Goal: Task Accomplishment & Management: Use online tool/utility

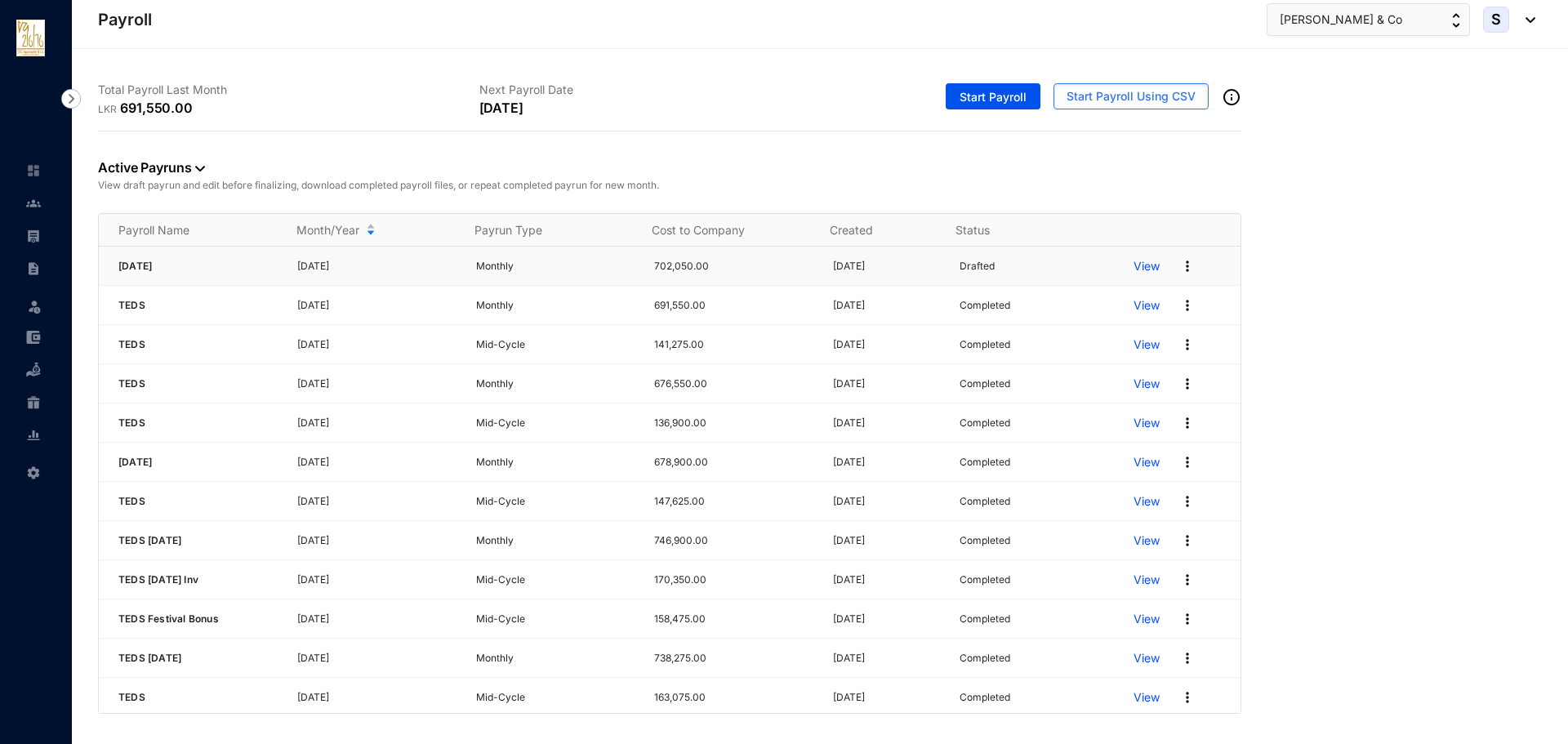
click at [1134, 262] on p "View" at bounding box center [1146, 266] width 26 height 16
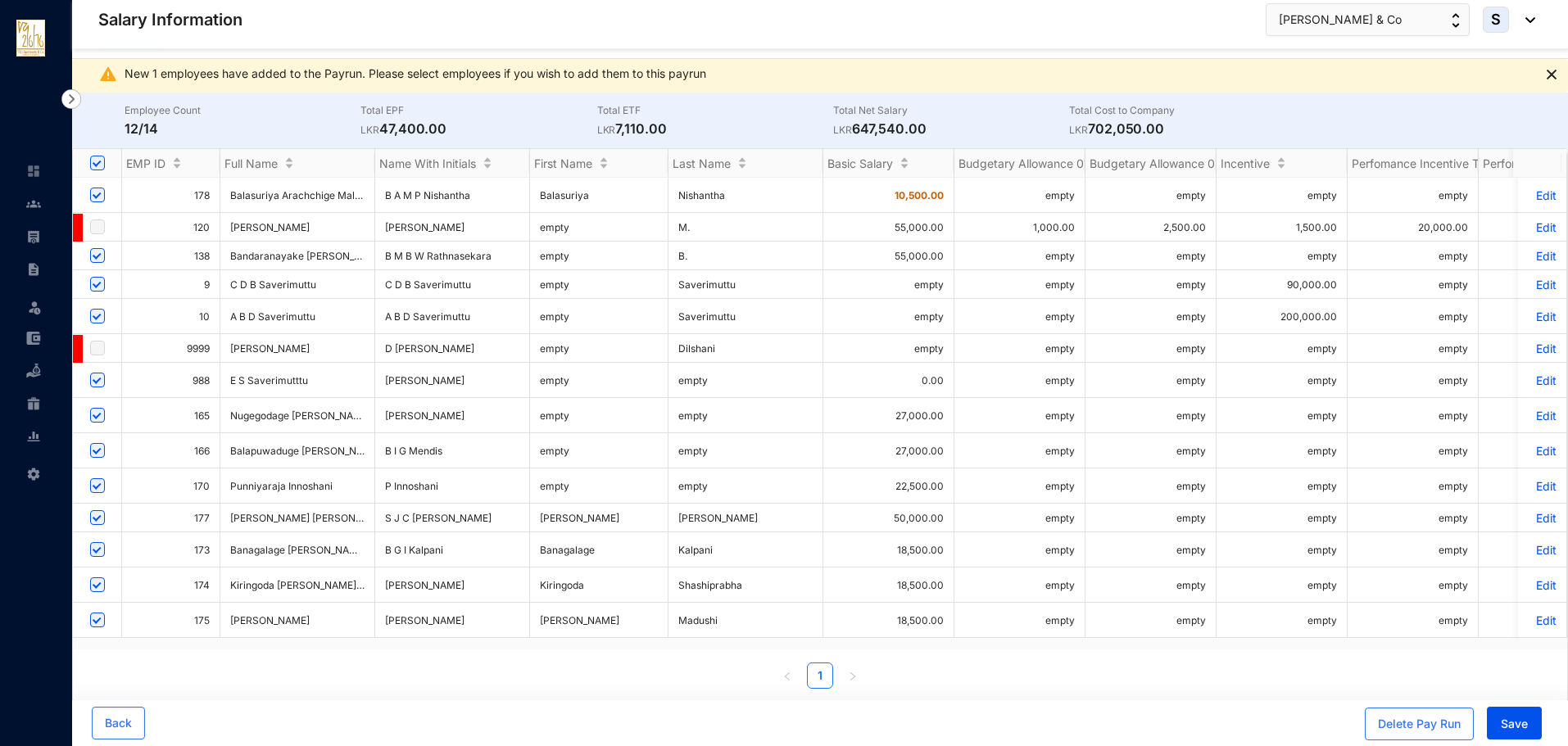
scroll to position [34, 0]
click at [1524, 712] on button "Save" at bounding box center [1514, 723] width 54 height 33
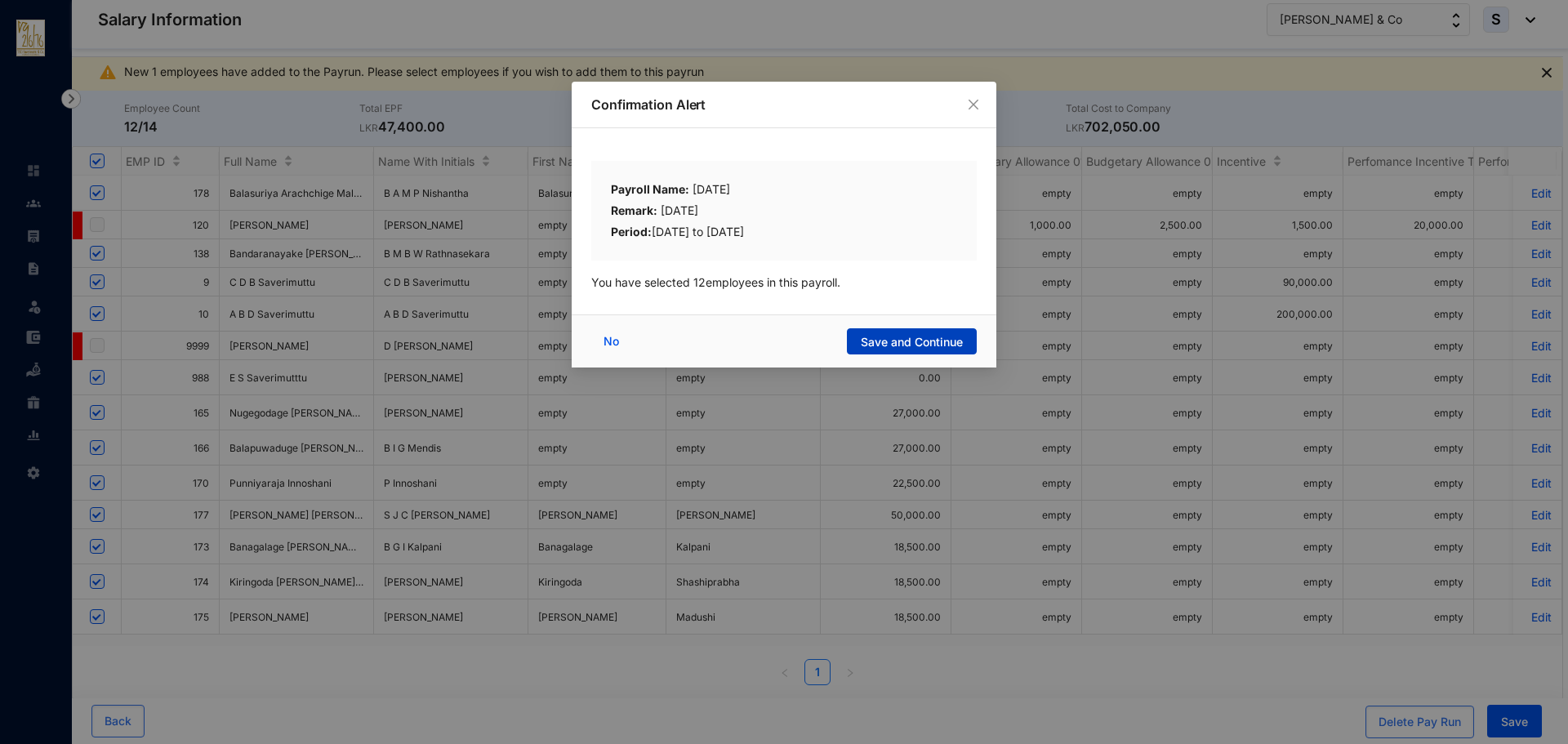
click at [932, 342] on span "Save and Continue" at bounding box center [911, 342] width 102 height 16
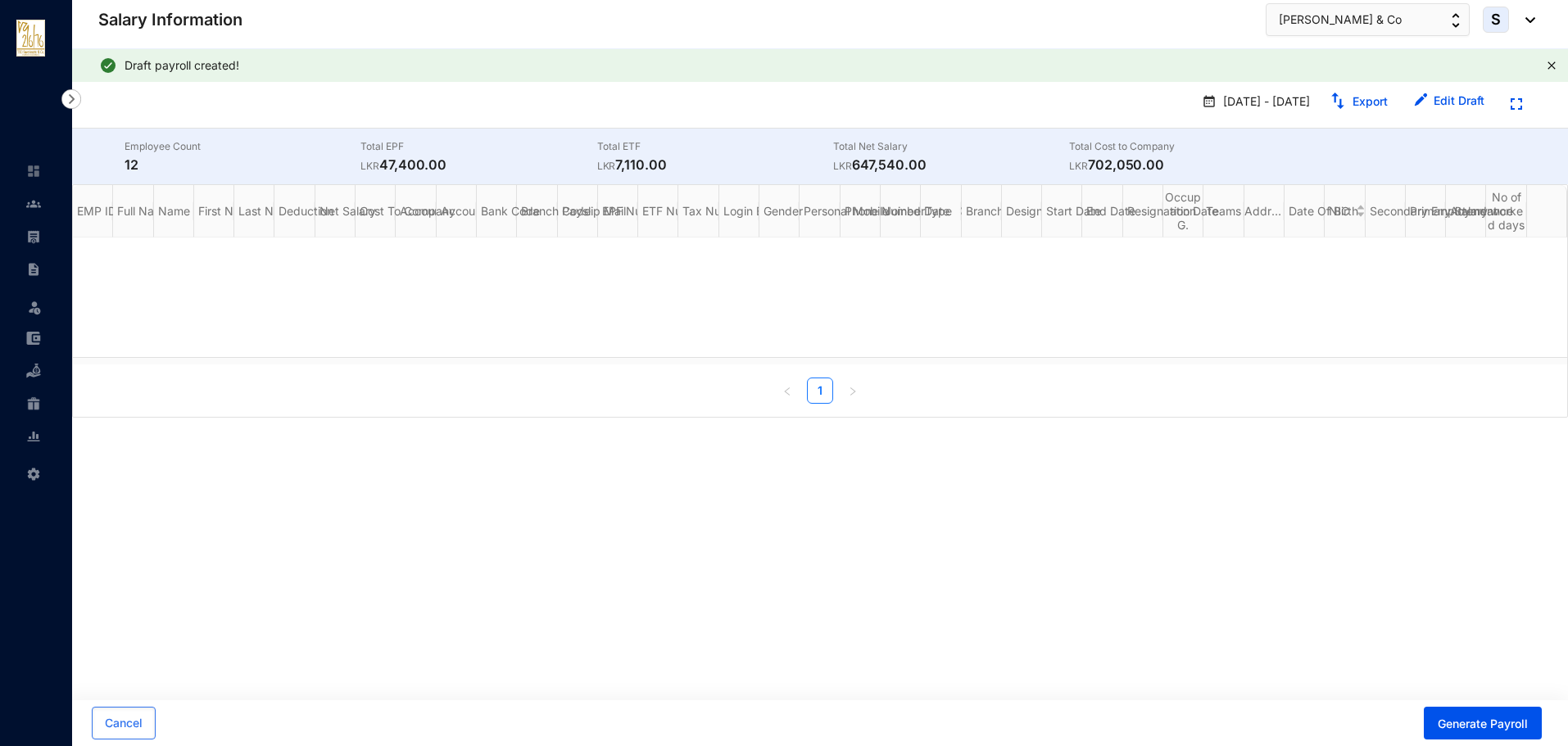
scroll to position [0, 0]
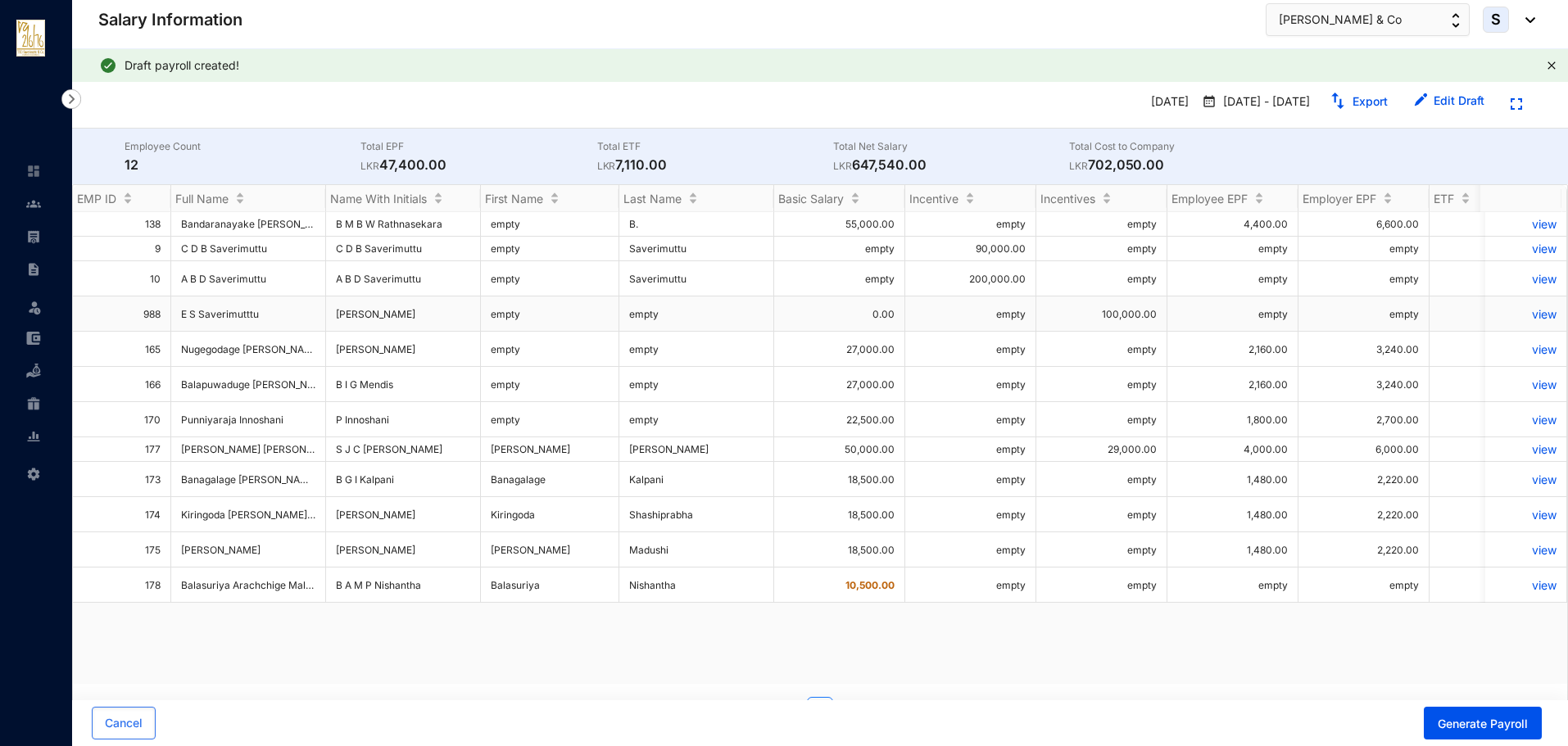
click at [1529, 307] on p "view" at bounding box center [1526, 313] width 62 height 14
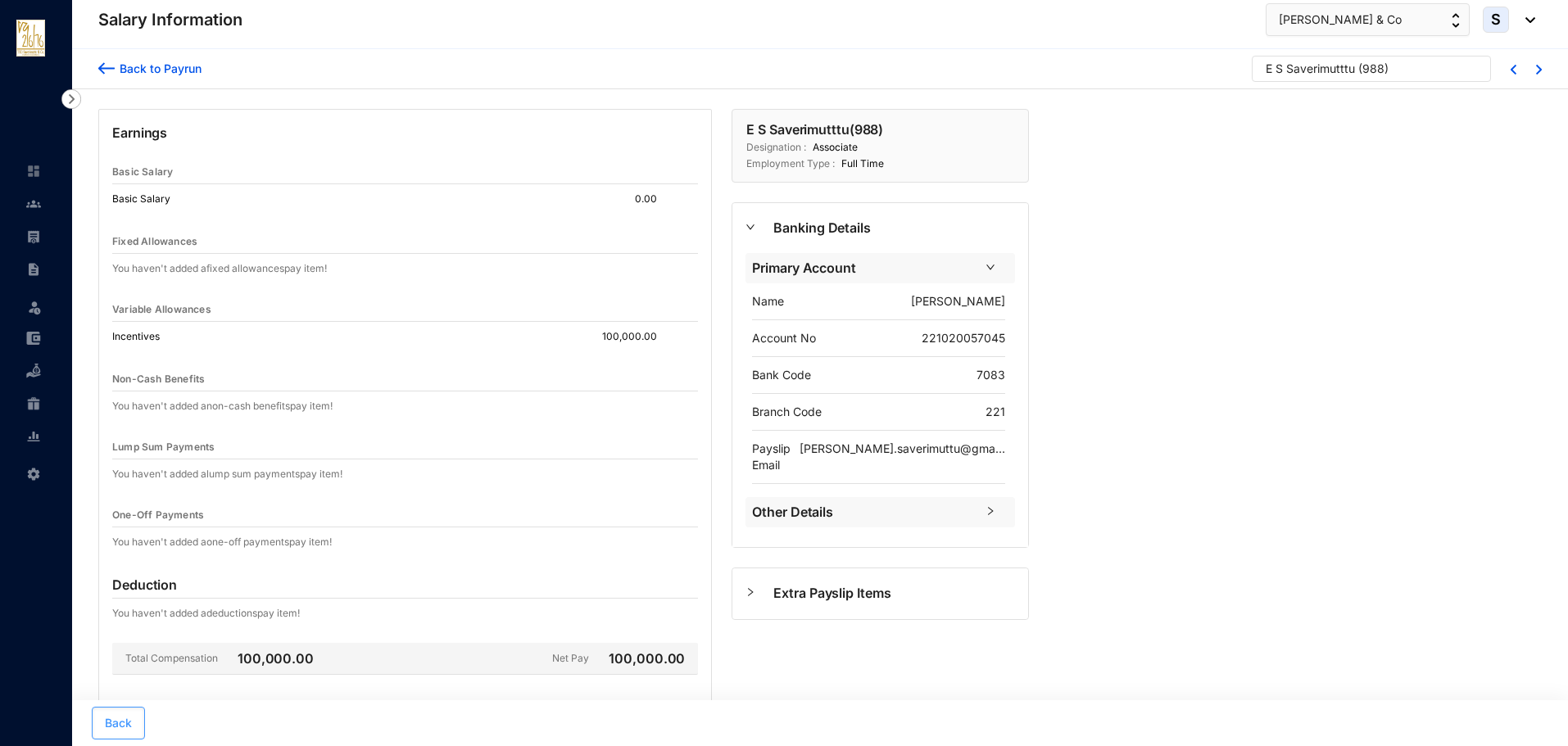
click at [132, 723] on span "Back" at bounding box center [119, 723] width 27 height 16
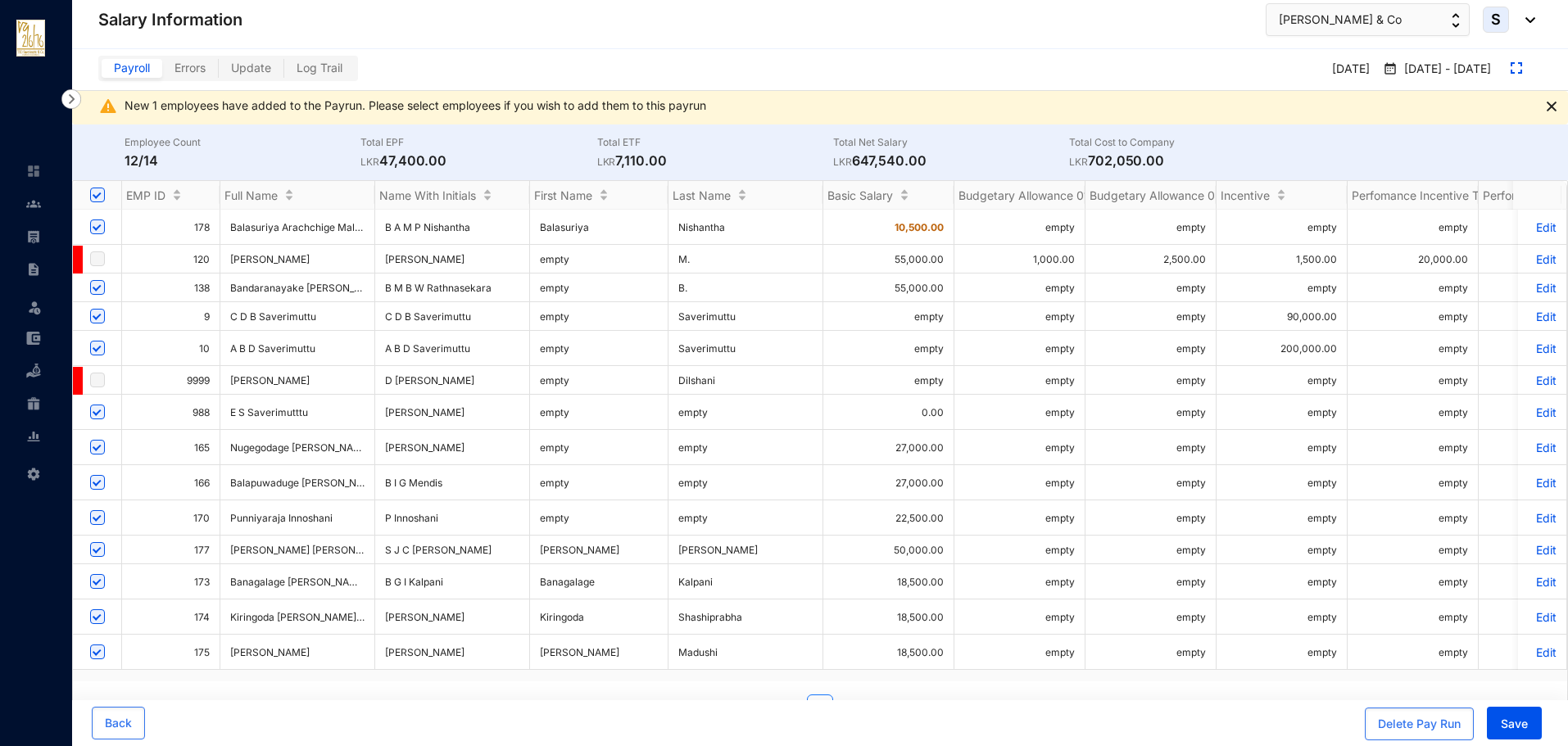
click at [1535, 406] on p "Edit" at bounding box center [1543, 412] width 29 height 14
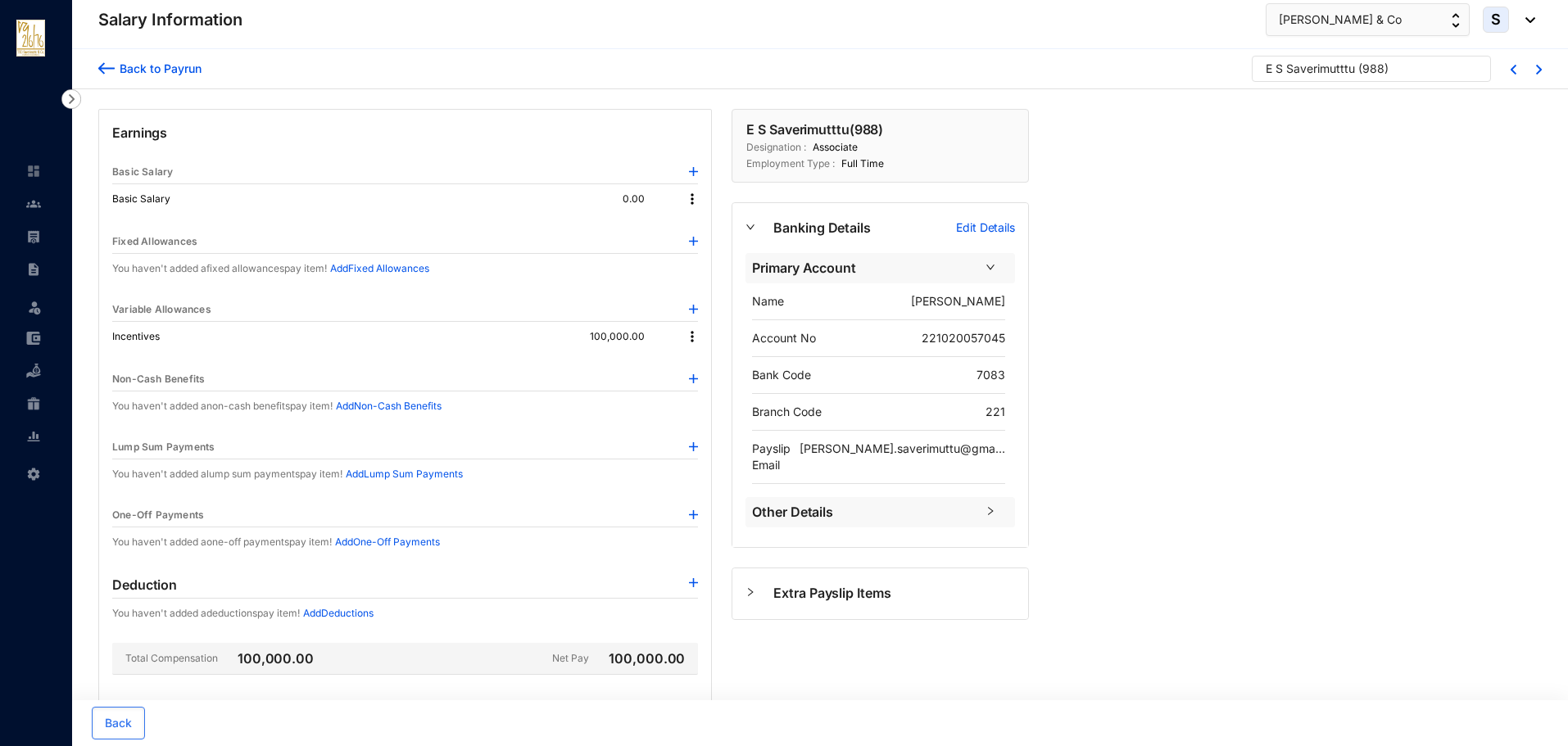
click at [697, 338] on img at bounding box center [693, 337] width 16 height 16
click at [703, 368] on span "Edit" at bounding box center [715, 365] width 35 height 18
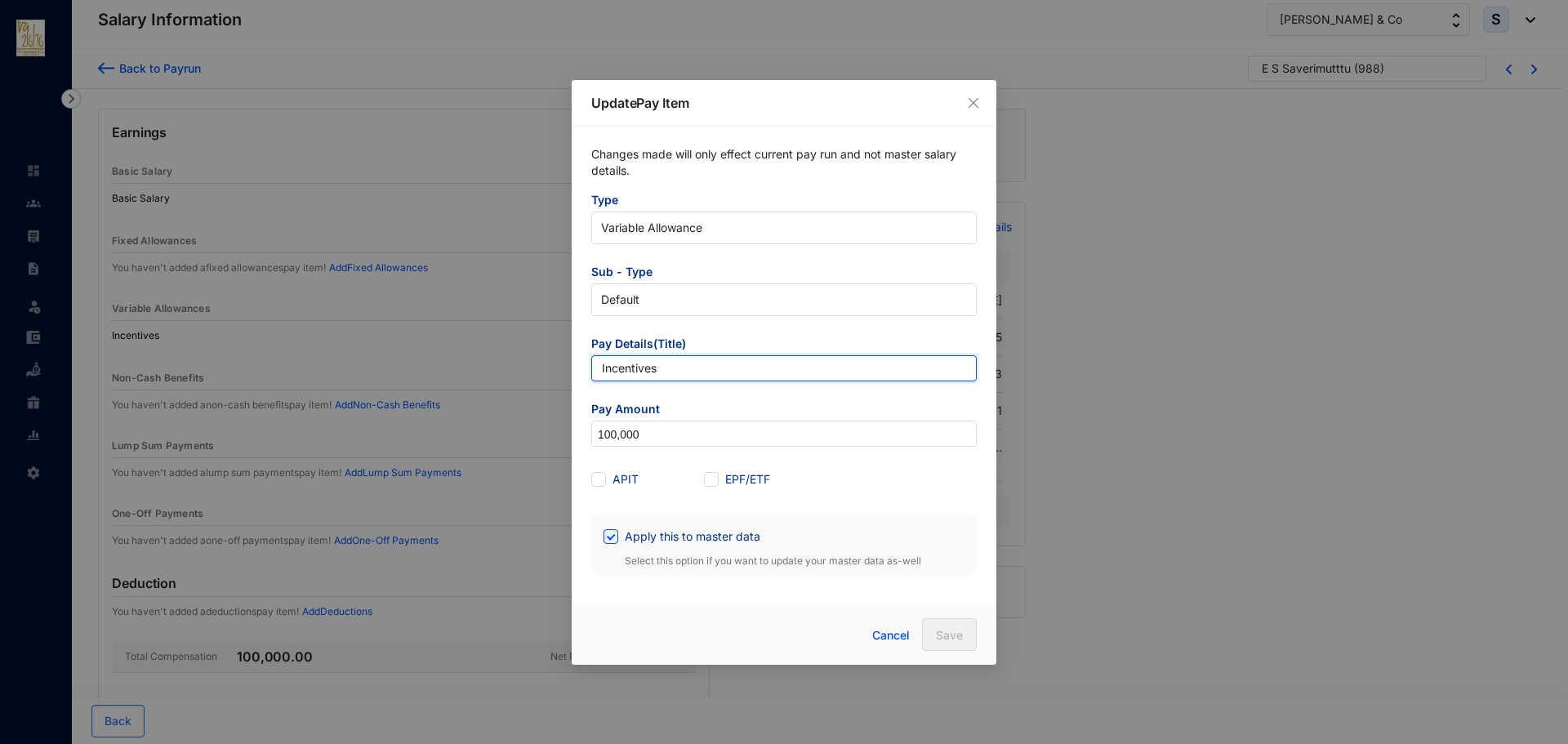
click at [668, 364] on input "Incentives" at bounding box center [784, 368] width 385 height 26
type input "Incentive"
drag, startPoint x: 873, startPoint y: 457, endPoint x: 897, endPoint y: 529, distance: 75.9
click at [873, 457] on form "Type Variable Allowance Sub - Type Default Pay Details(Title) Incentive Pay Amo…" at bounding box center [784, 384] width 385 height 384
click at [932, 633] on button "Save" at bounding box center [949, 634] width 54 height 33
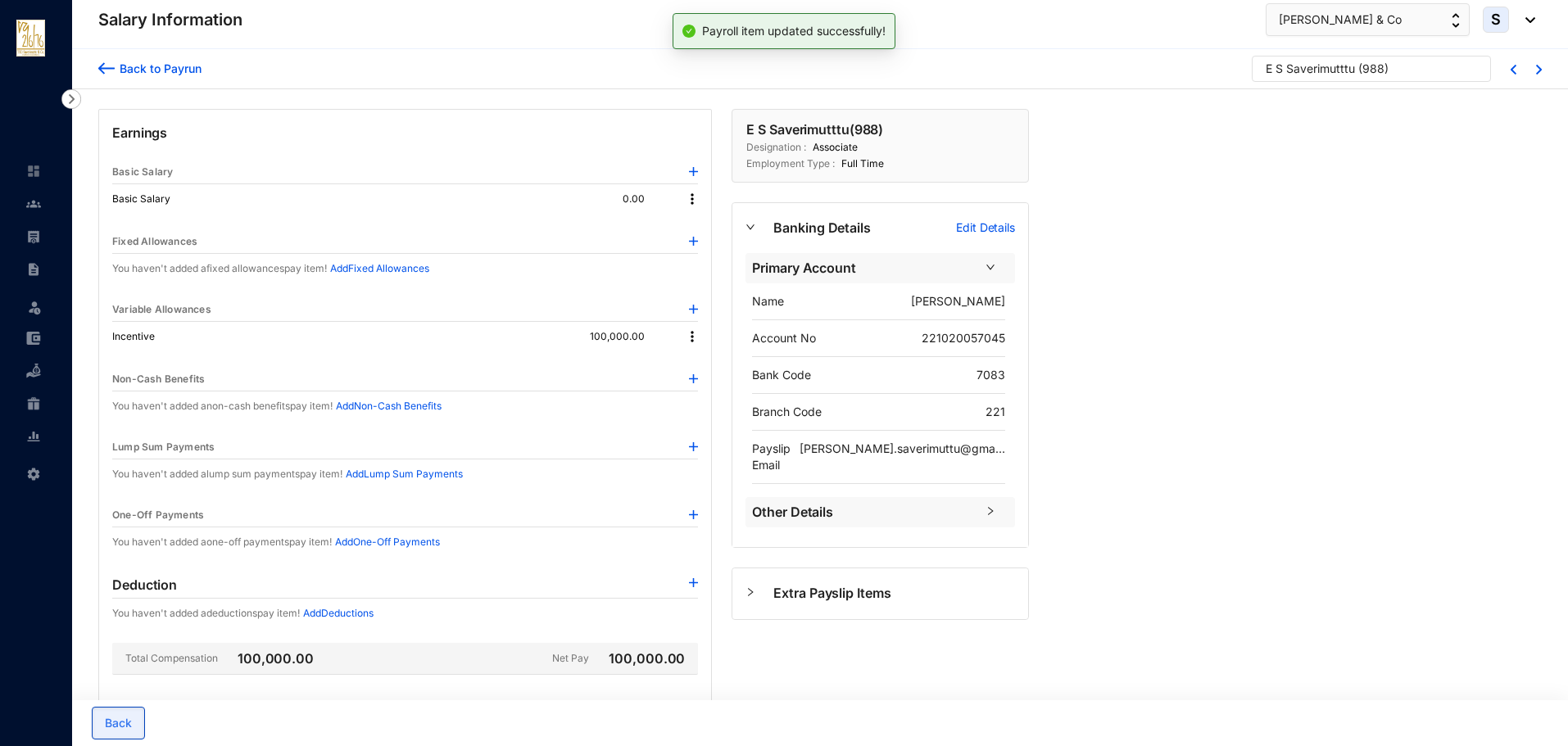
click at [113, 728] on span "Back" at bounding box center [119, 723] width 27 height 16
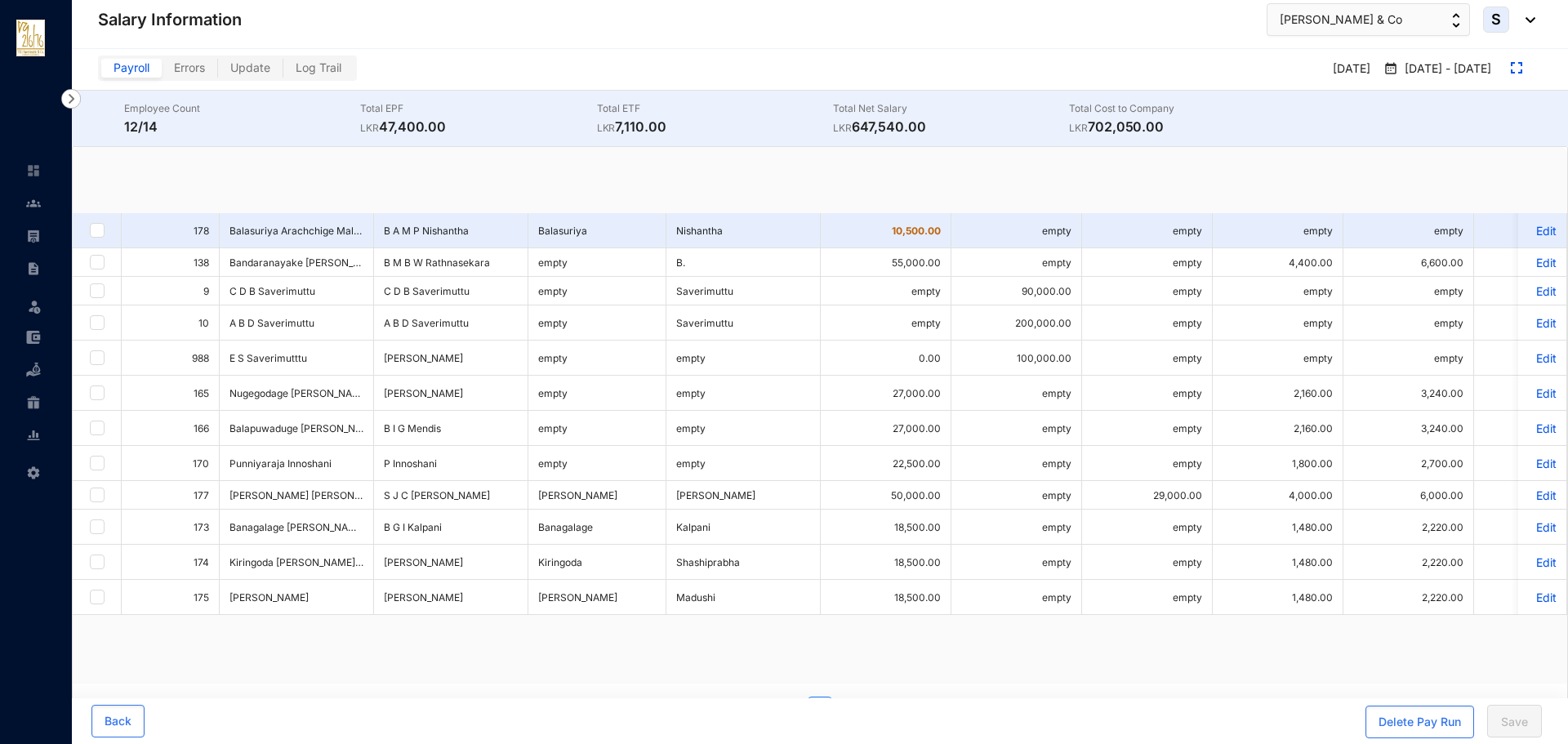
checkbox input "true"
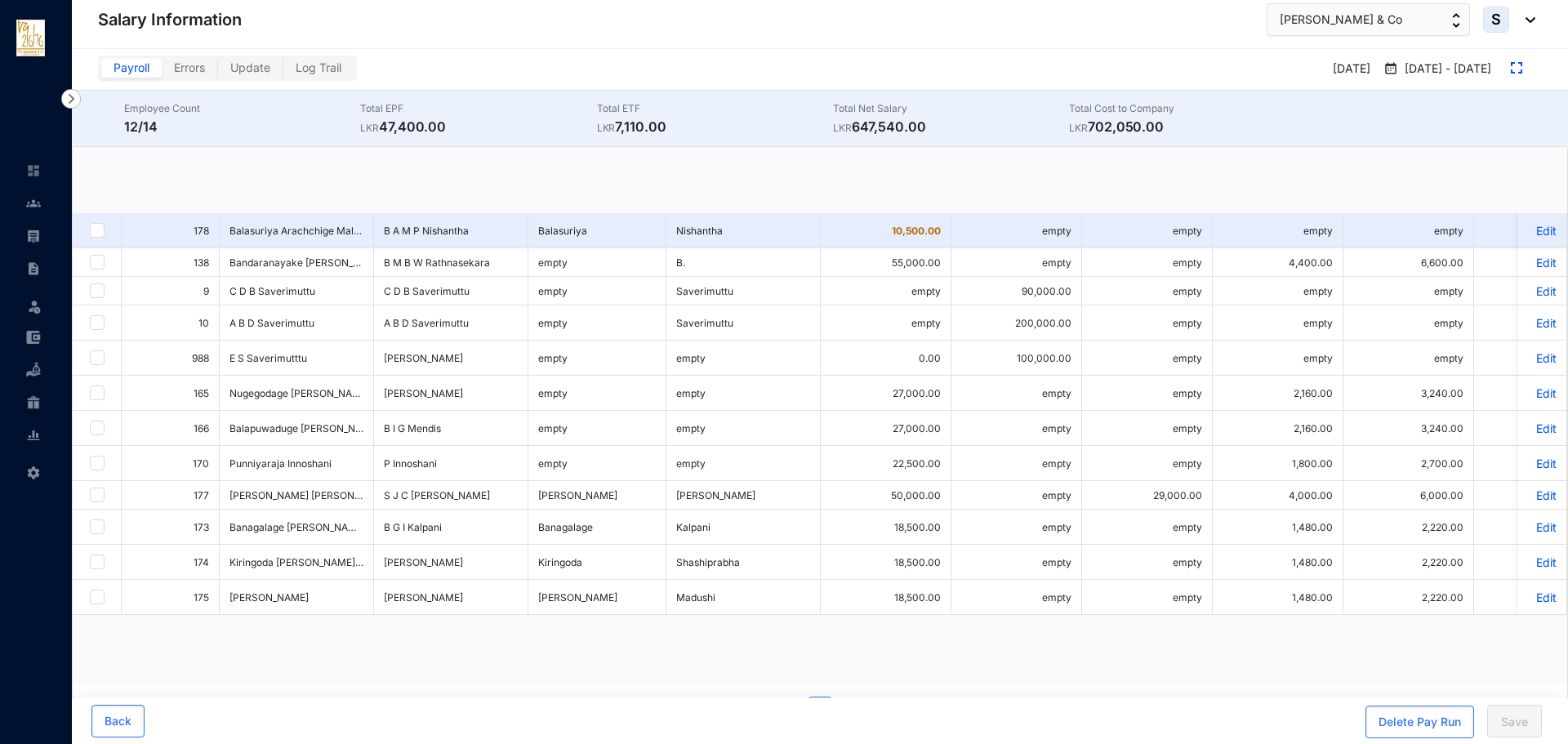
checkbox input "true"
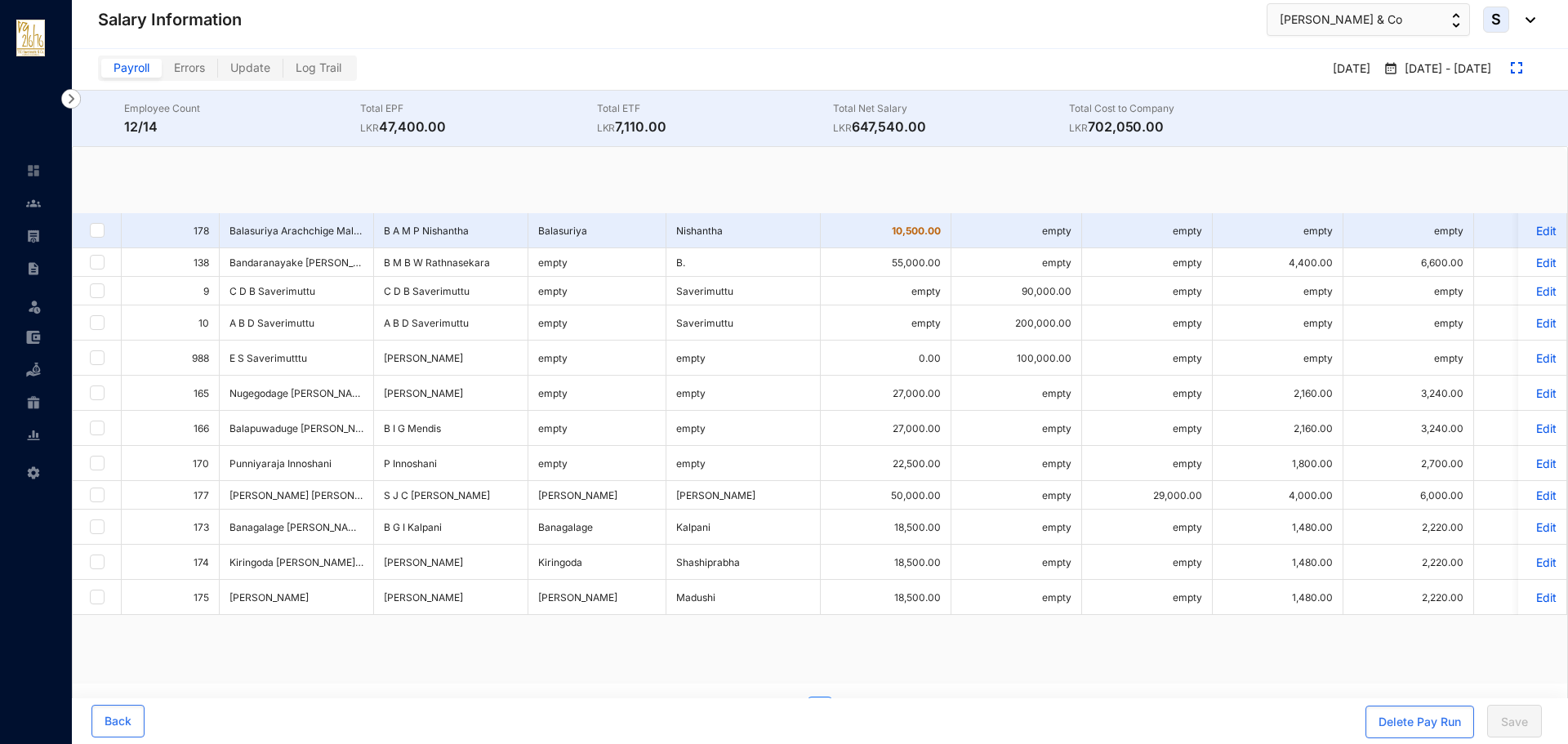
checkbox input "true"
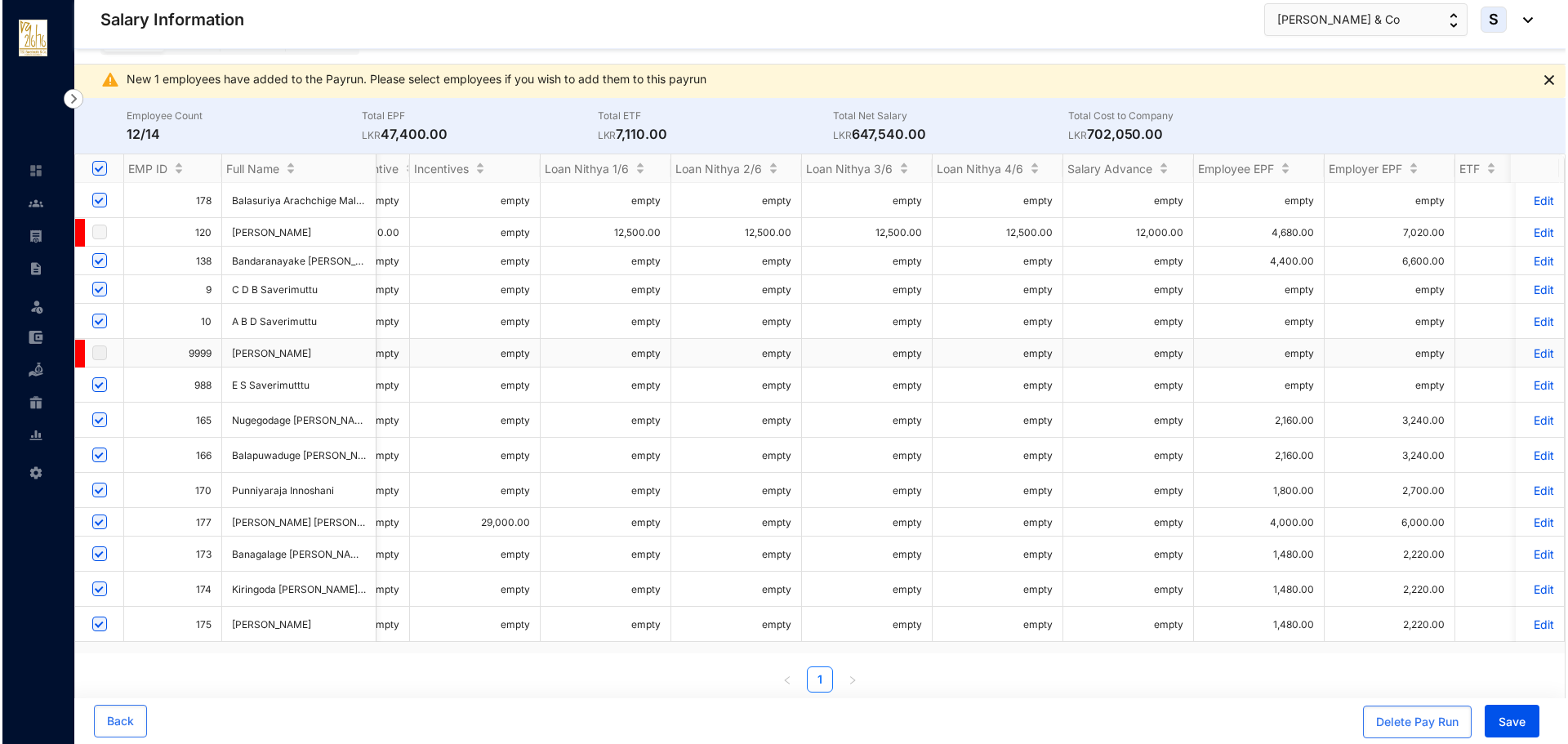
scroll to position [33, 0]
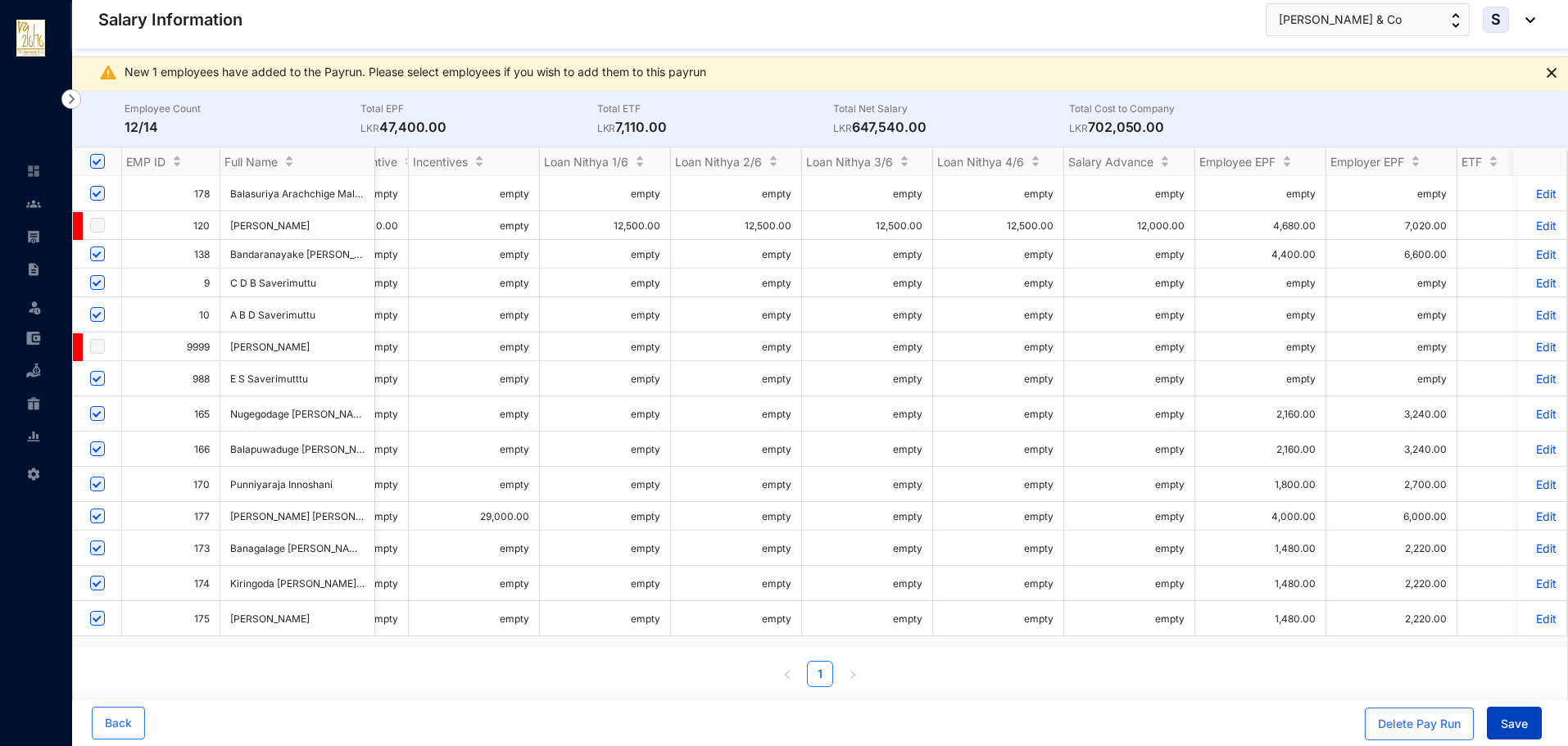
click at [1495, 713] on button "Save" at bounding box center [1514, 723] width 54 height 33
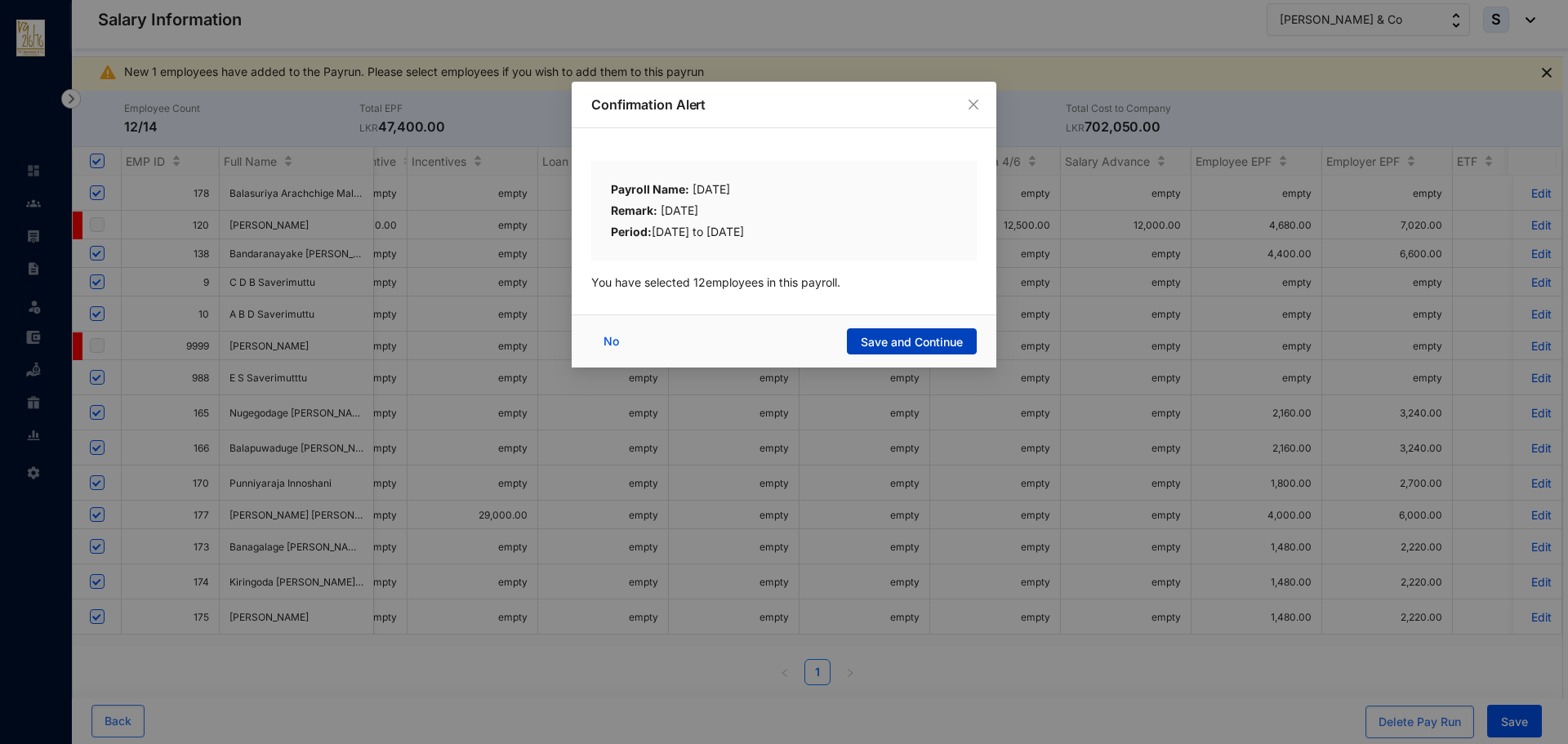
click at [870, 343] on span "Save and Continue" at bounding box center [911, 342] width 102 height 16
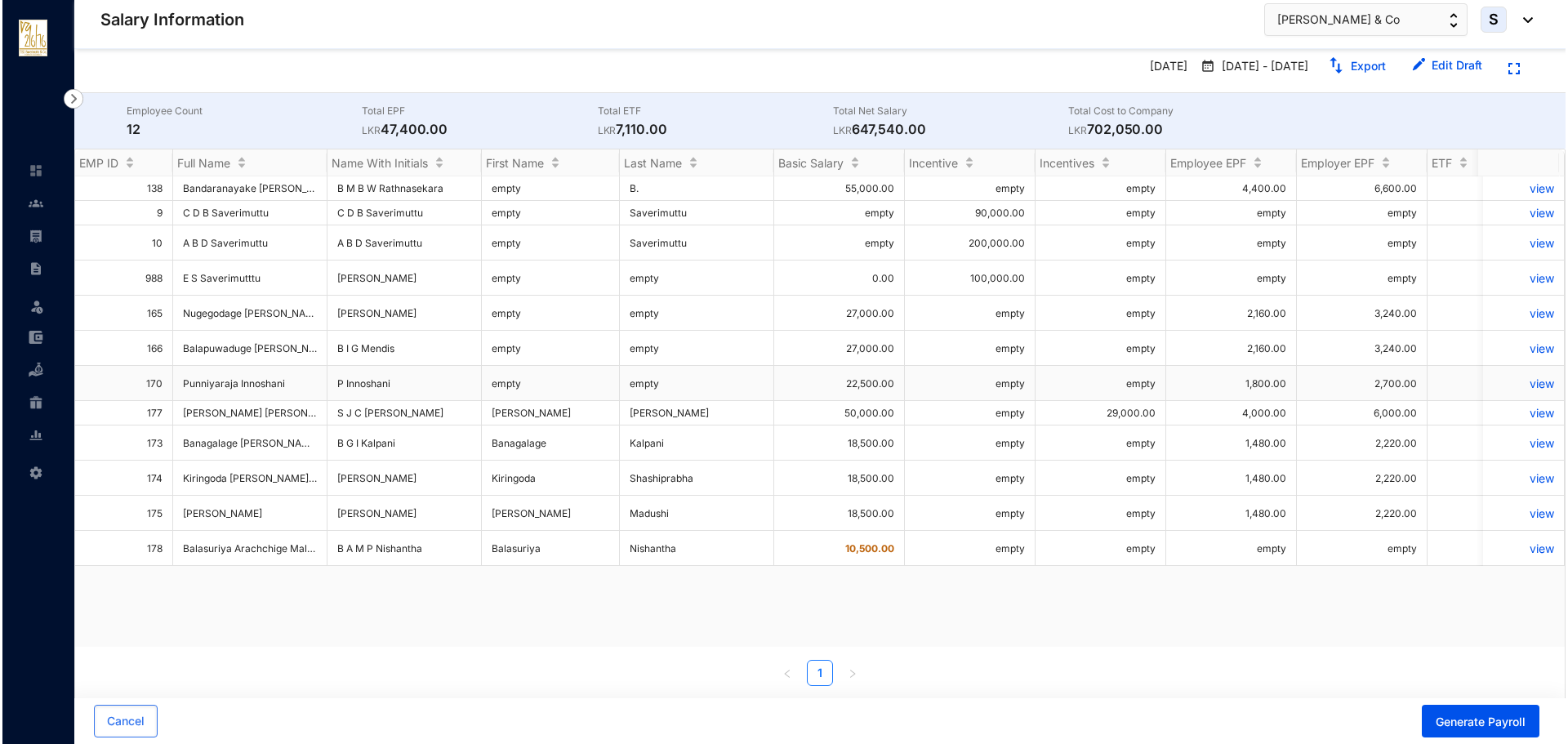
scroll to position [36, 0]
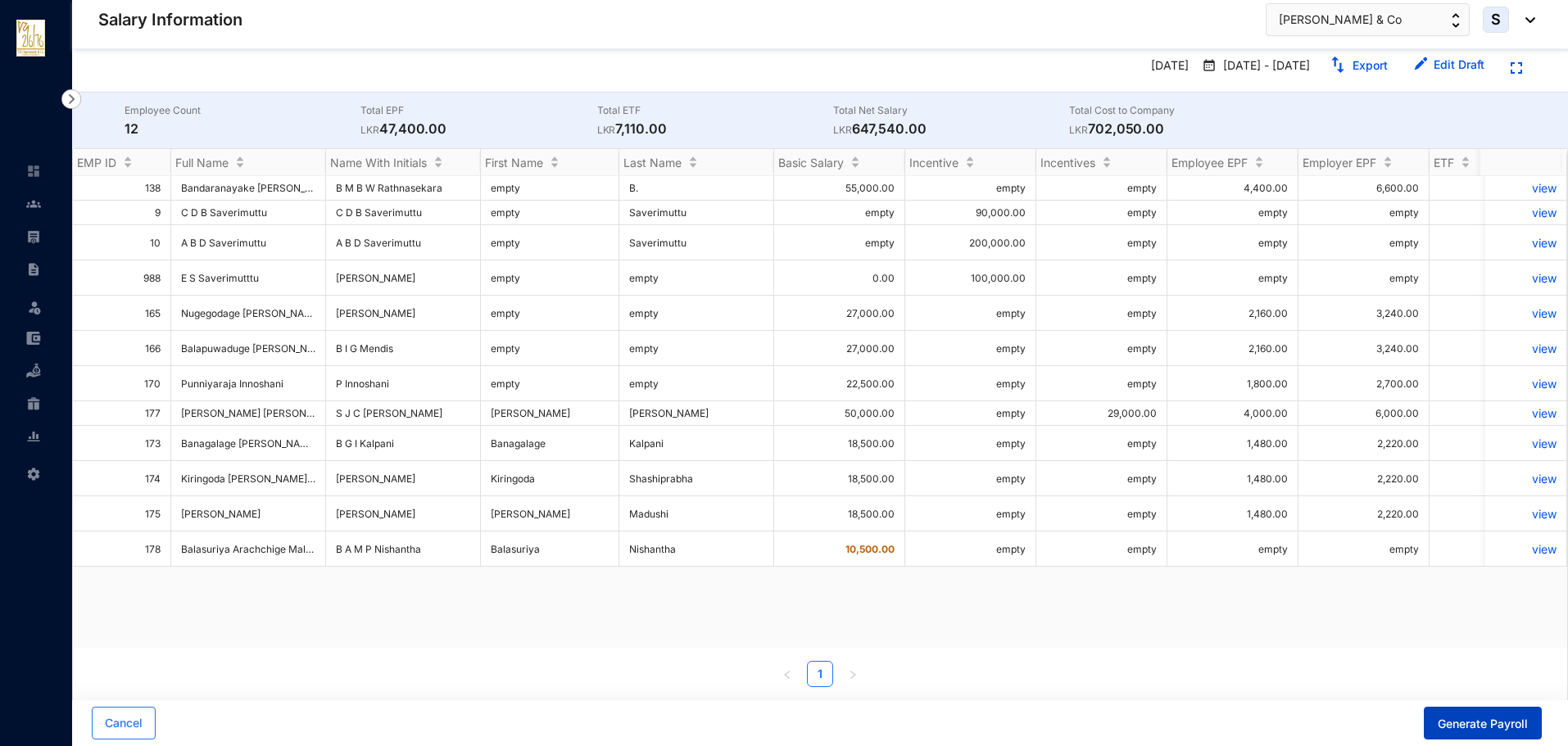
click at [1450, 732] on button "Generate Payroll" at bounding box center [1483, 723] width 118 height 33
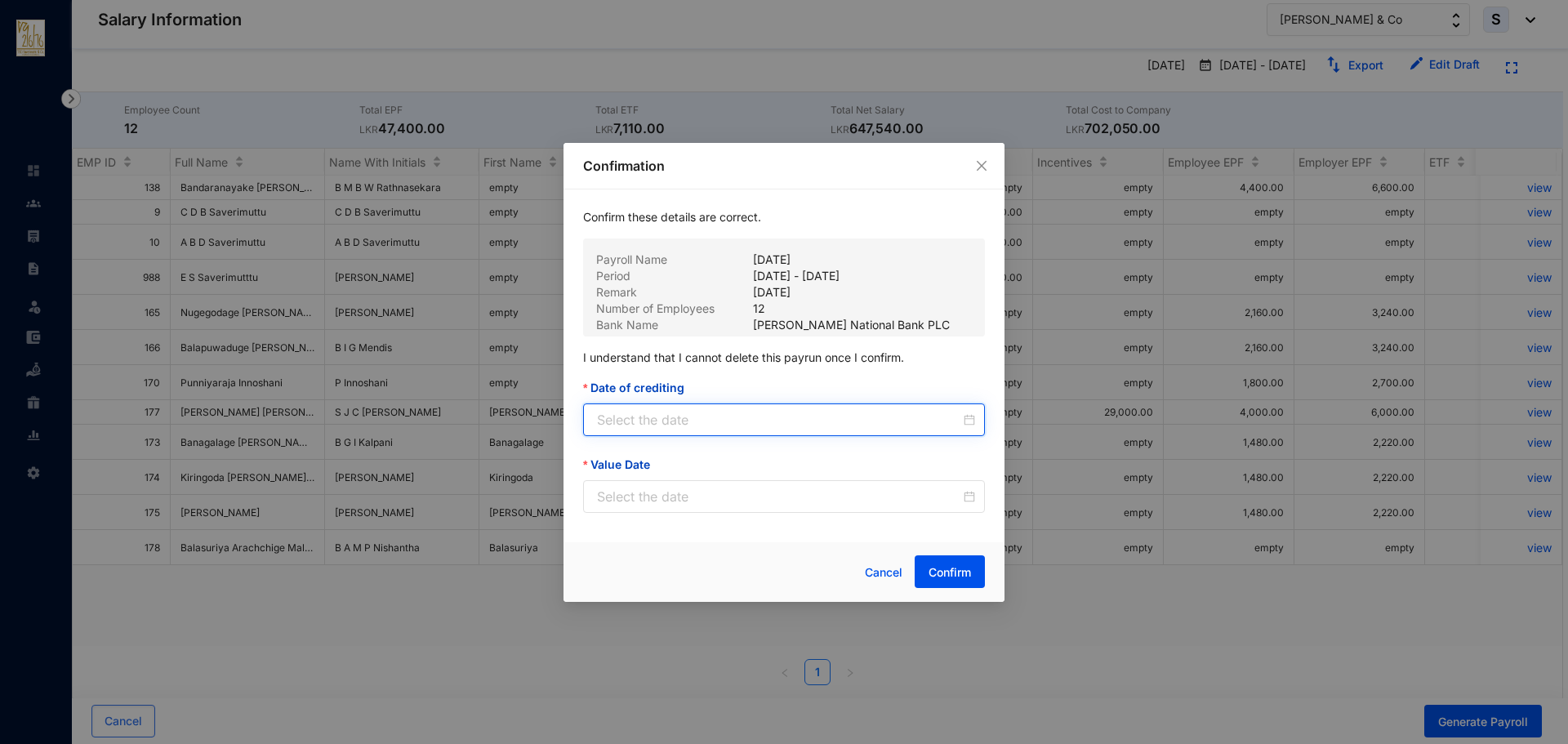
click at [653, 421] on input "Date of crediting" at bounding box center [779, 420] width 364 height 20
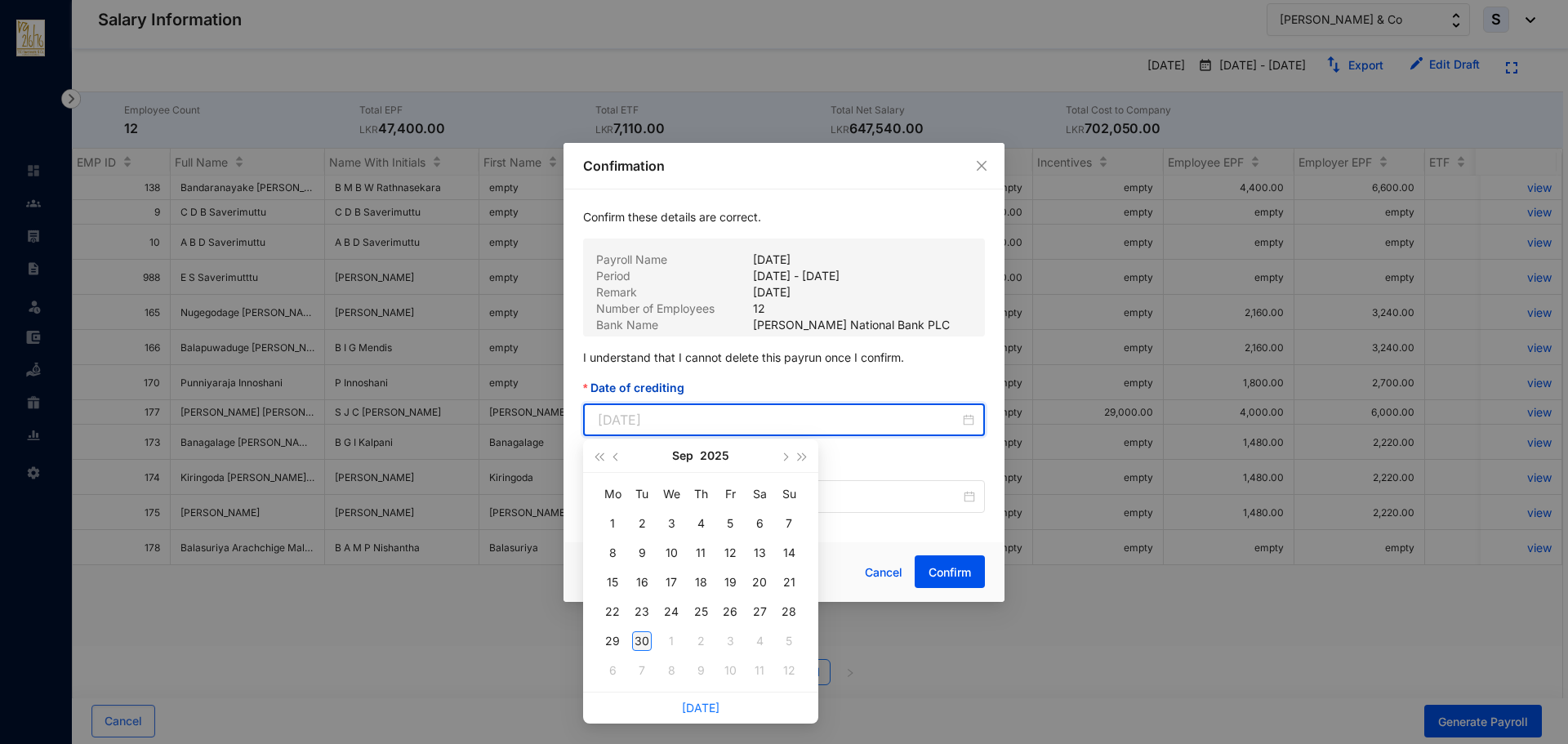
click at [641, 639] on div "30" at bounding box center [642, 642] width 20 height 20
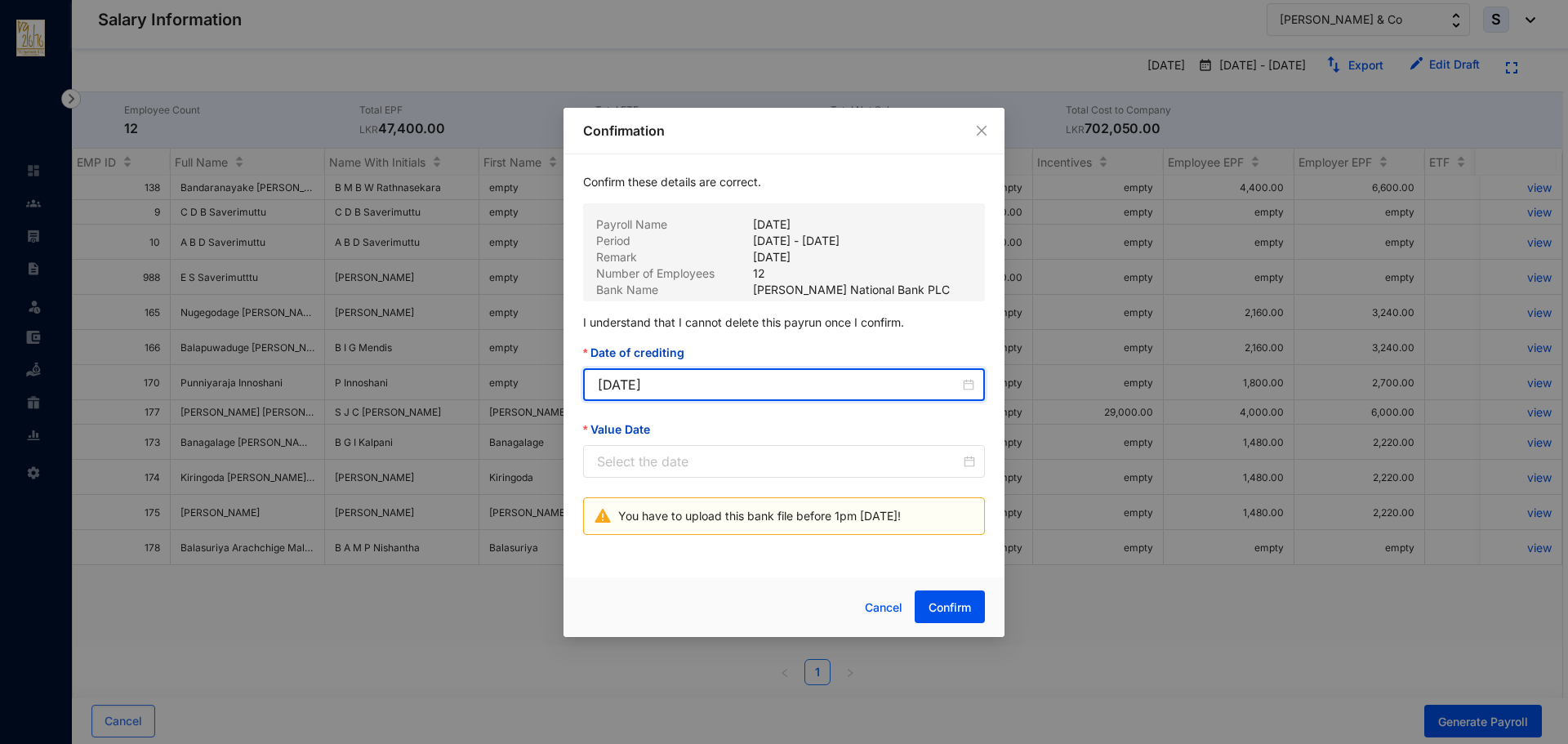
type input "[DATE]"
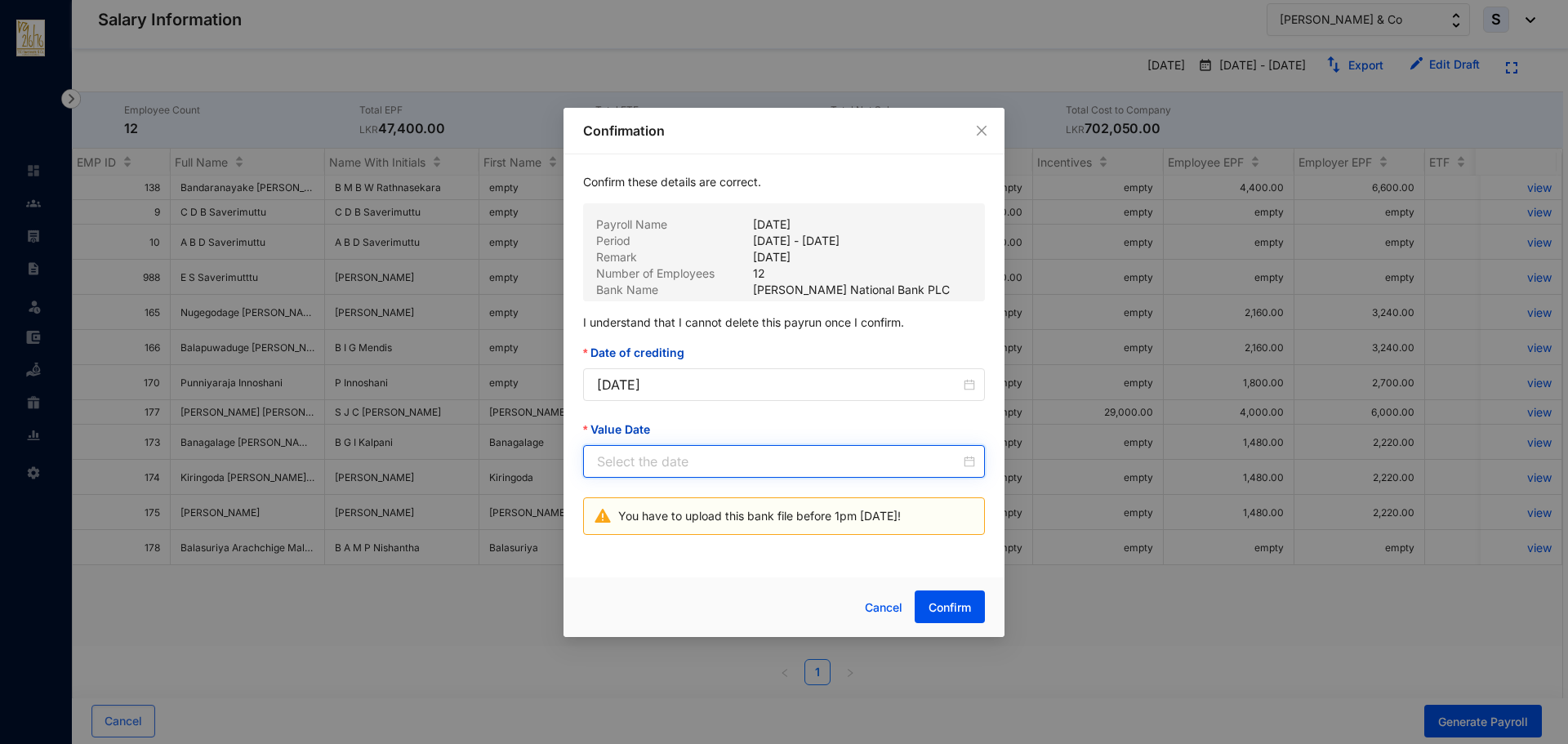
click at [626, 467] on input "Value Date" at bounding box center [779, 462] width 364 height 20
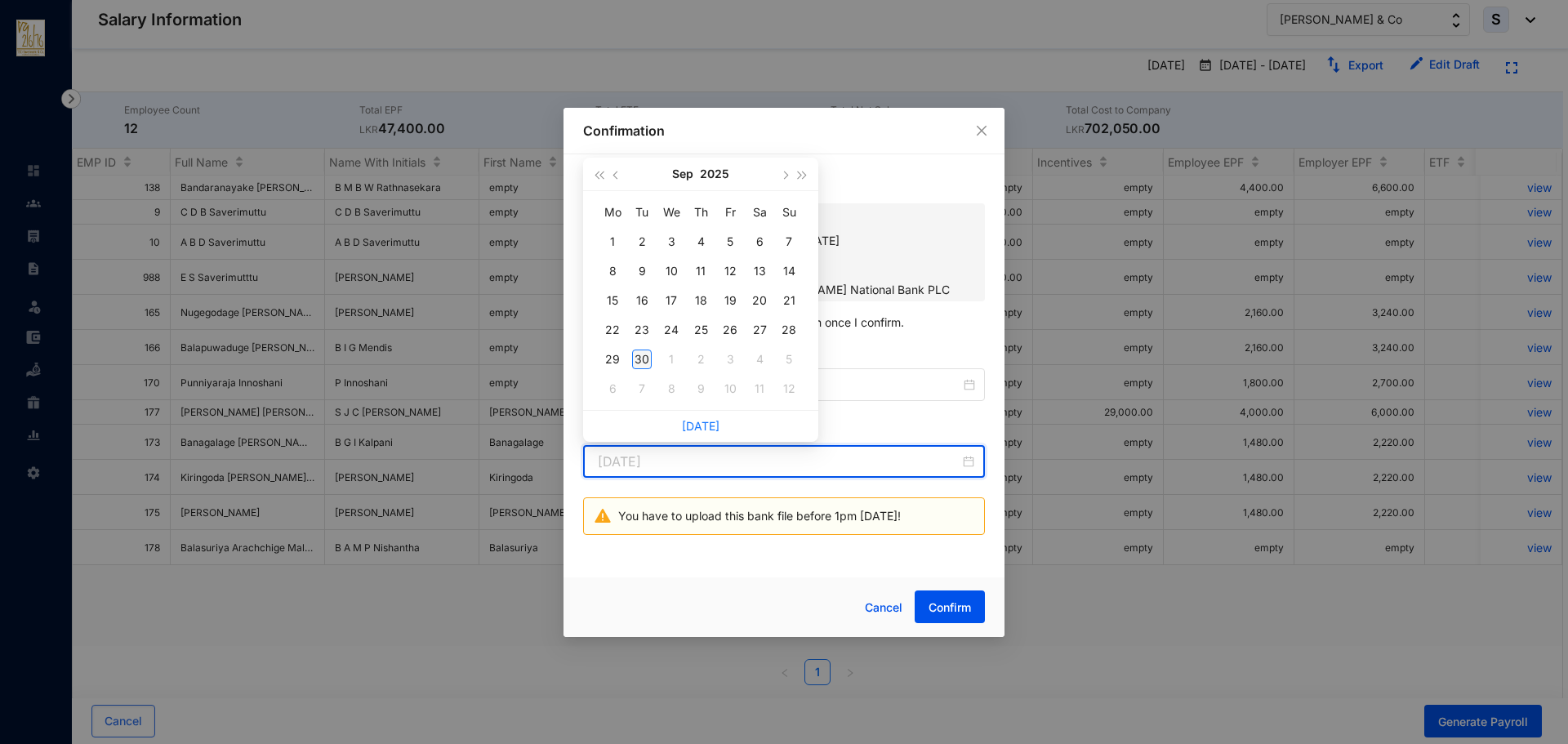
click at [640, 364] on div "30" at bounding box center [642, 359] width 20 height 20
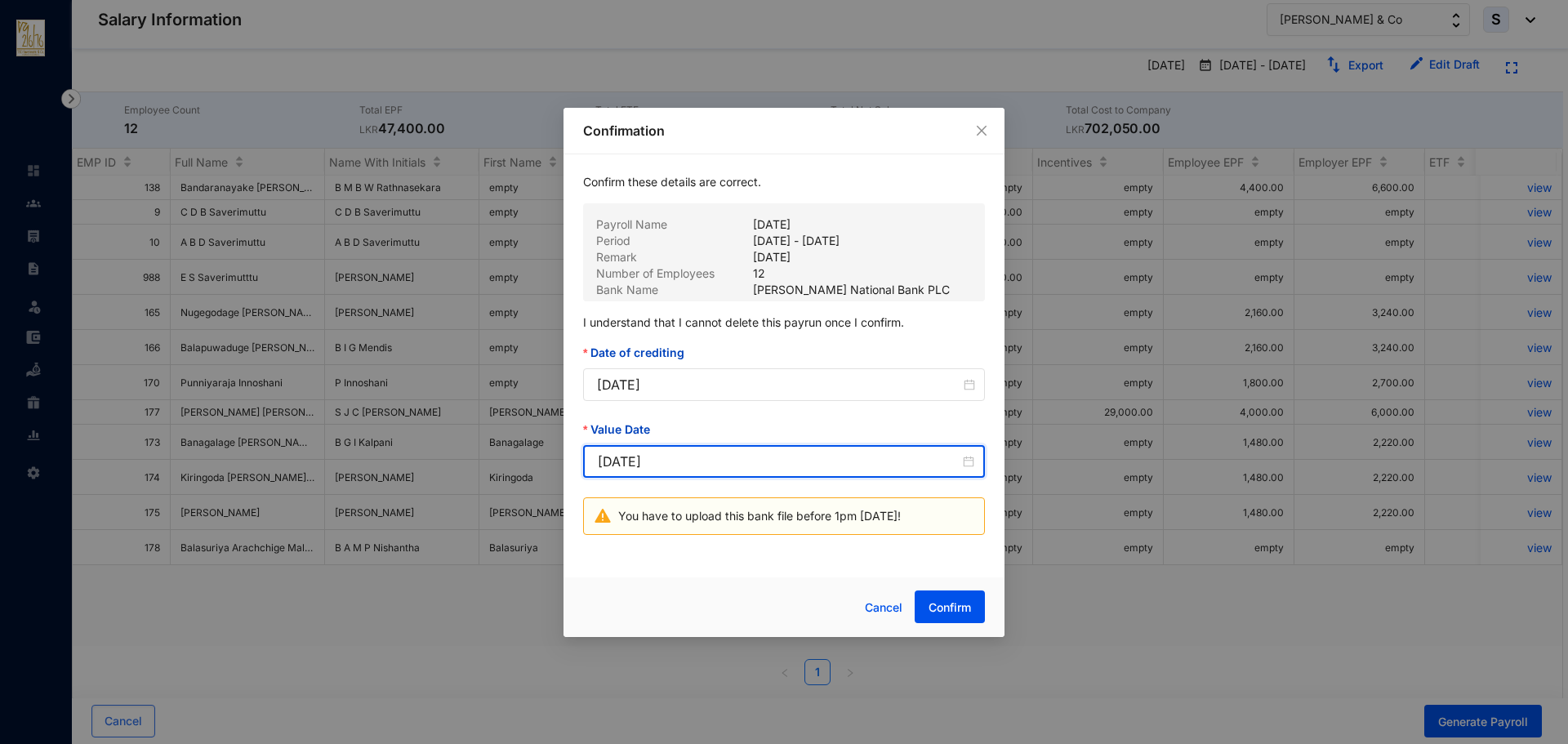
type input "[DATE]"
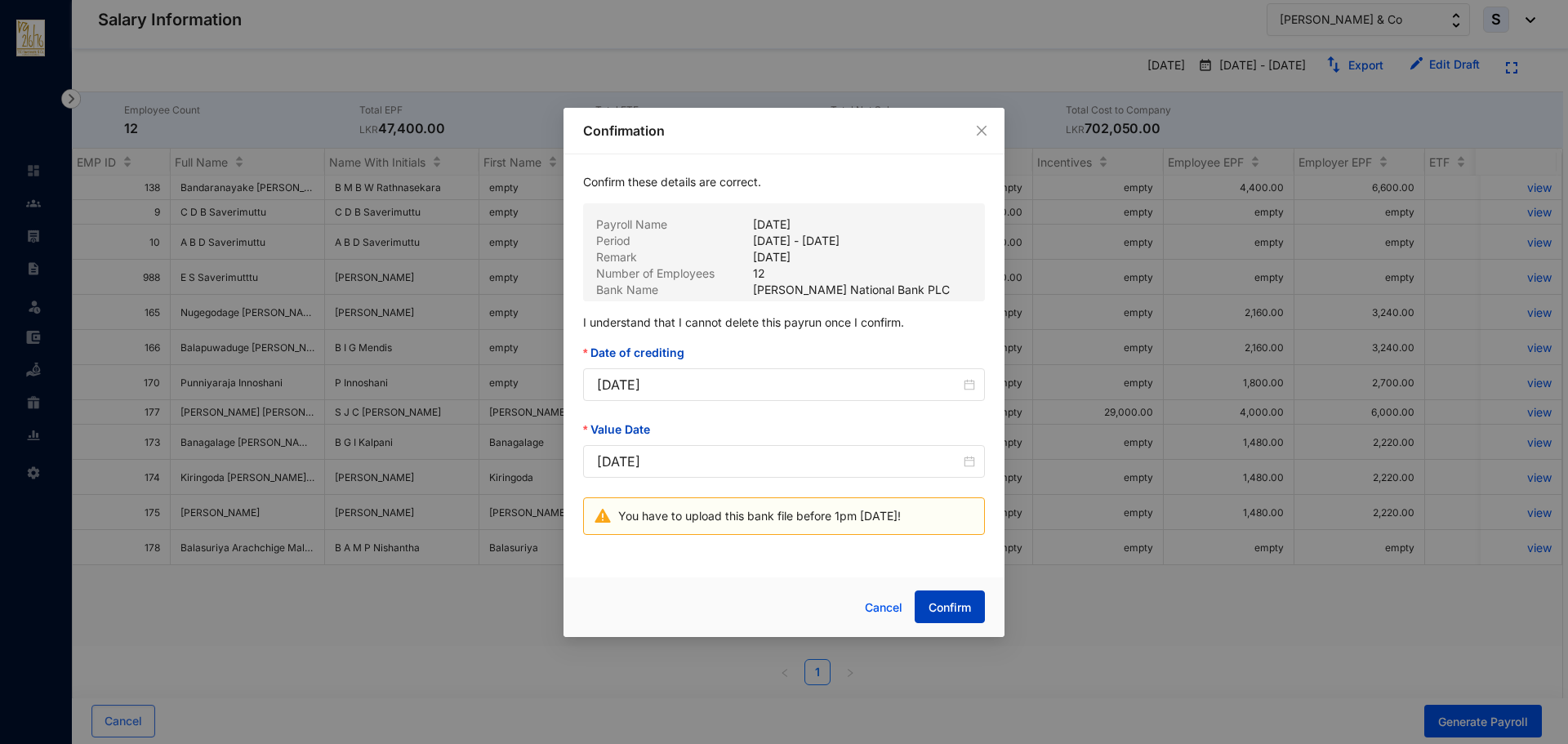
click at [938, 601] on span "Confirm" at bounding box center [949, 607] width 43 height 16
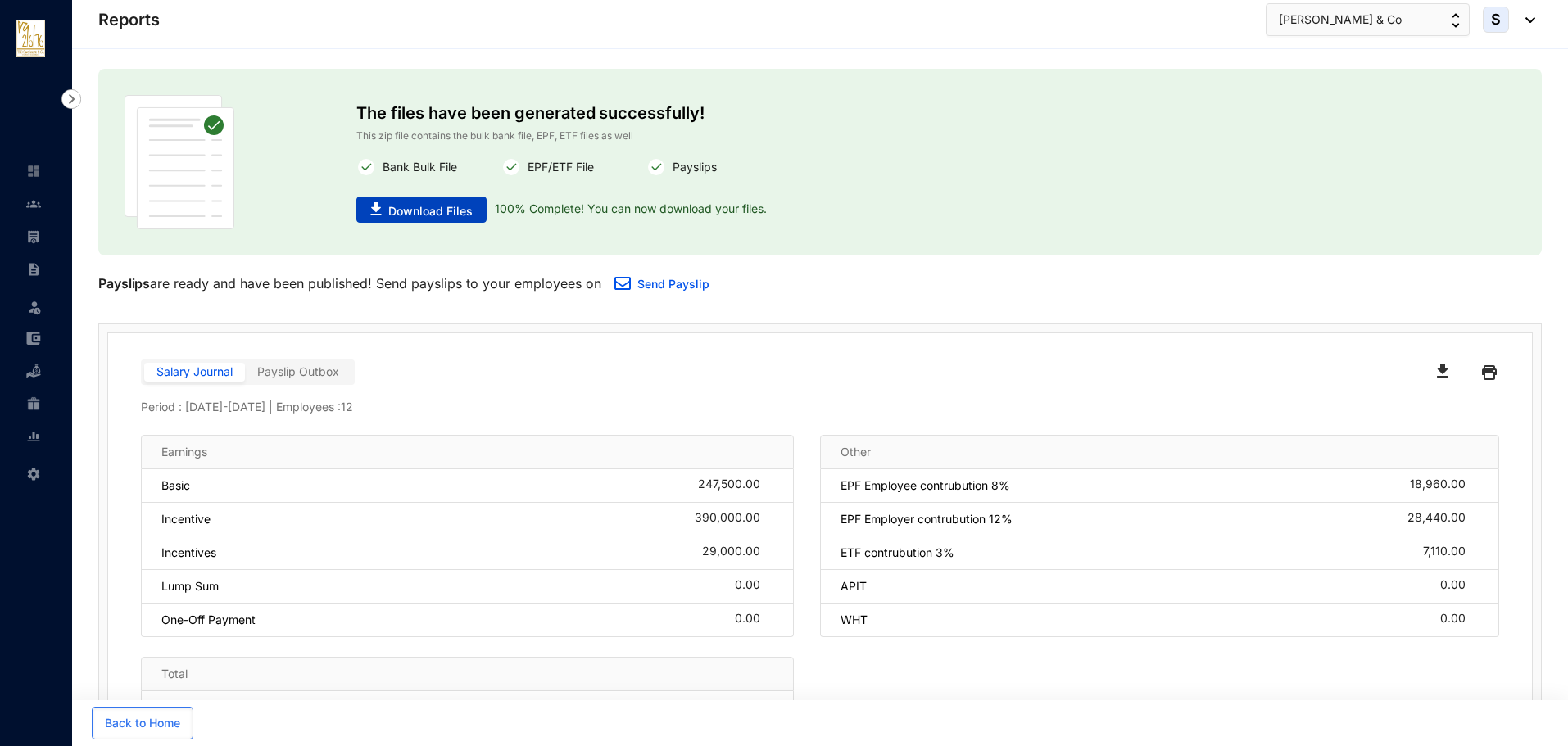
click at [466, 211] on span "Download Files" at bounding box center [430, 211] width 84 height 16
click at [1368, 16] on span "[PERSON_NAME] & Co" at bounding box center [1340, 20] width 123 height 18
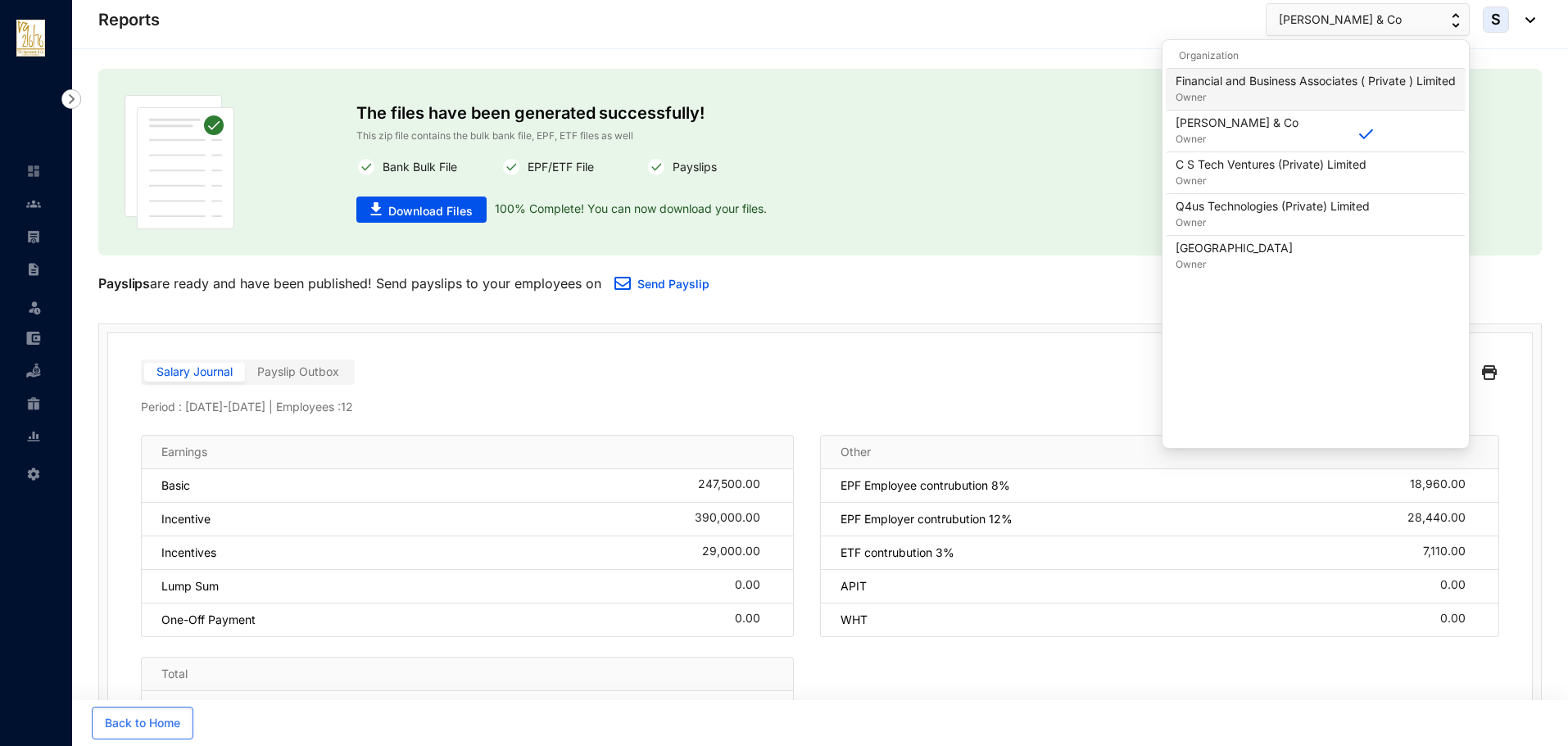
click at [1189, 84] on p "Financial and Business Associates ( Private ) Limited" at bounding box center [1316, 81] width 281 height 16
